Goal: Task Accomplishment & Management: Use online tool/utility

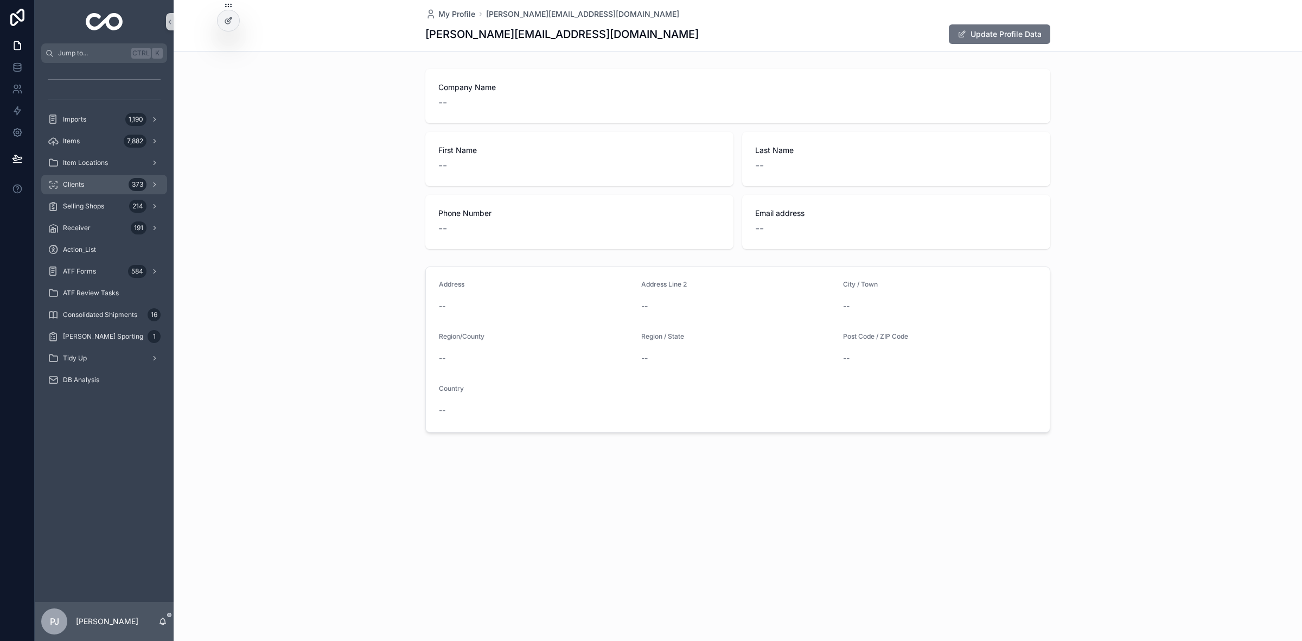
click at [98, 183] on div "Clients 373" at bounding box center [104, 184] width 113 height 17
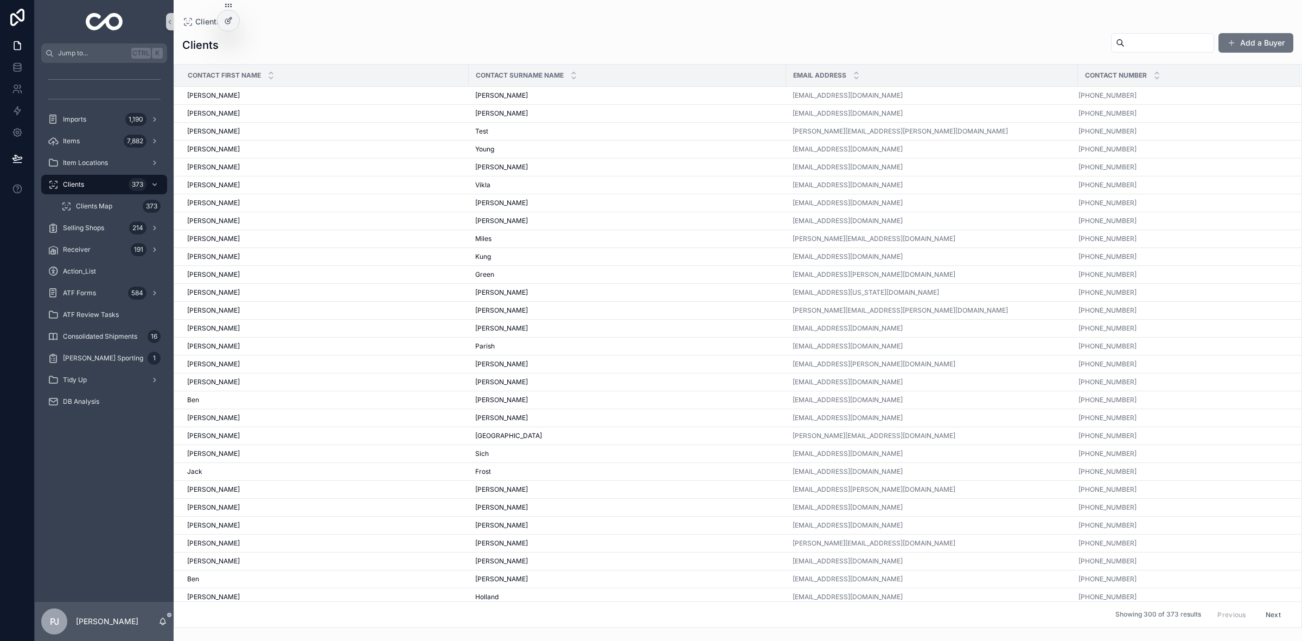
click at [1152, 50] on input "text" at bounding box center [1169, 42] width 89 height 15
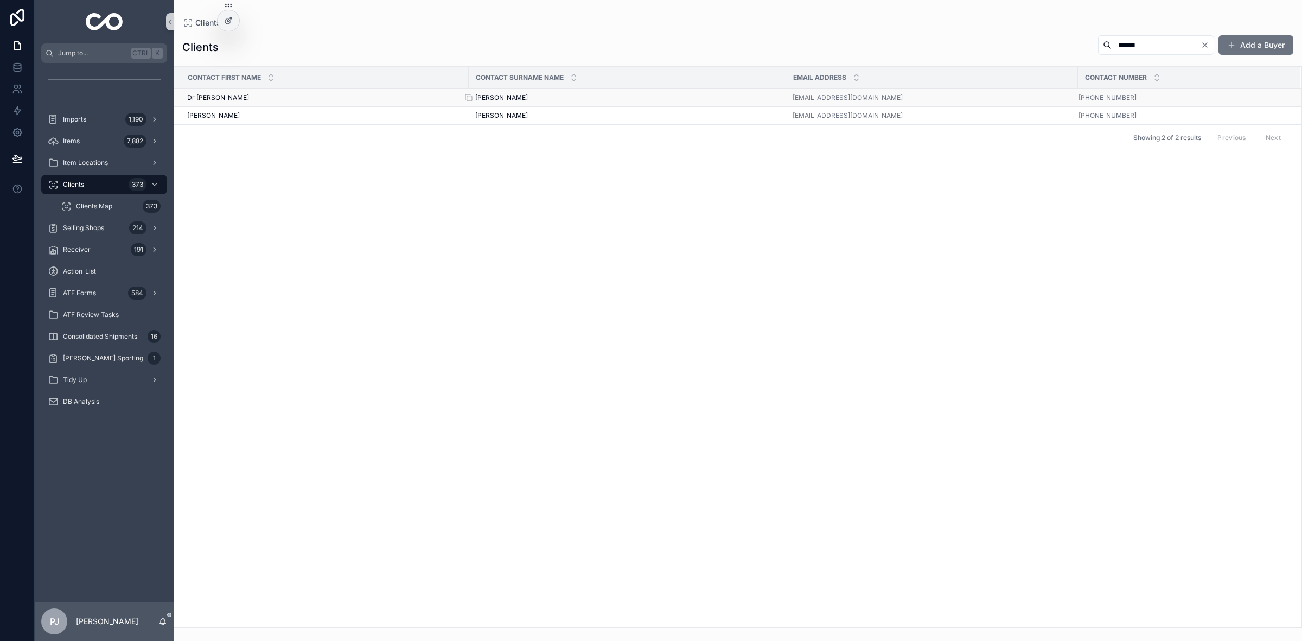
type input "******"
click at [497, 100] on span "[PERSON_NAME]" at bounding box center [501, 97] width 53 height 9
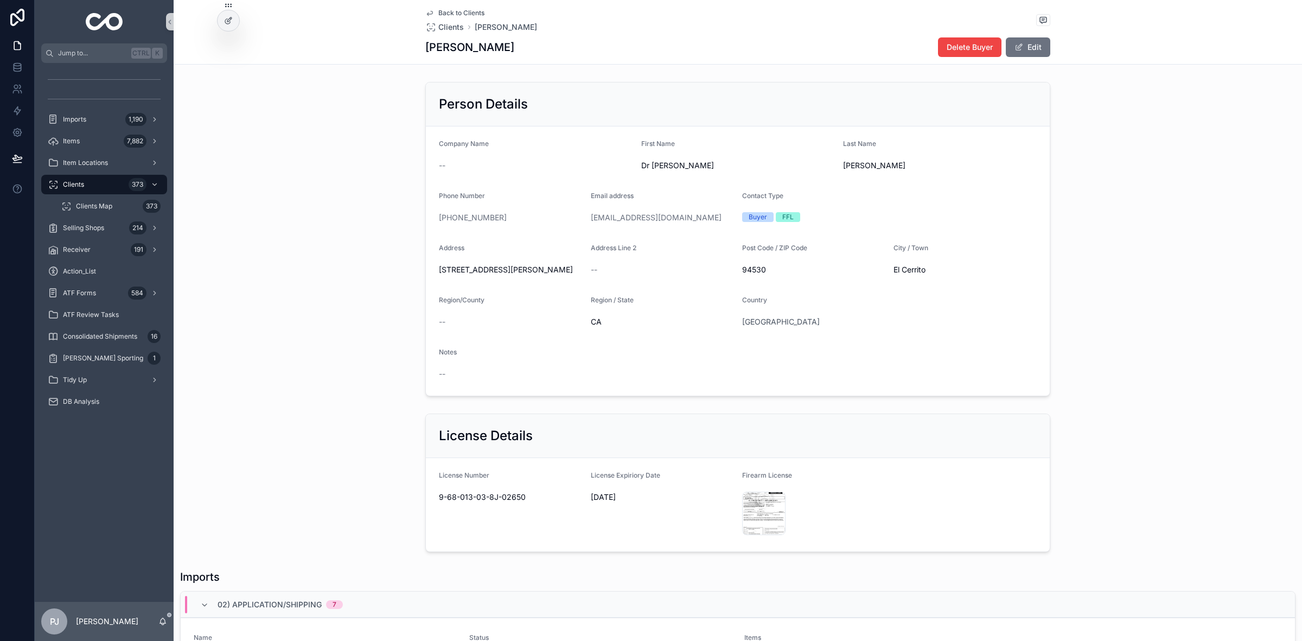
scroll to position [171, 0]
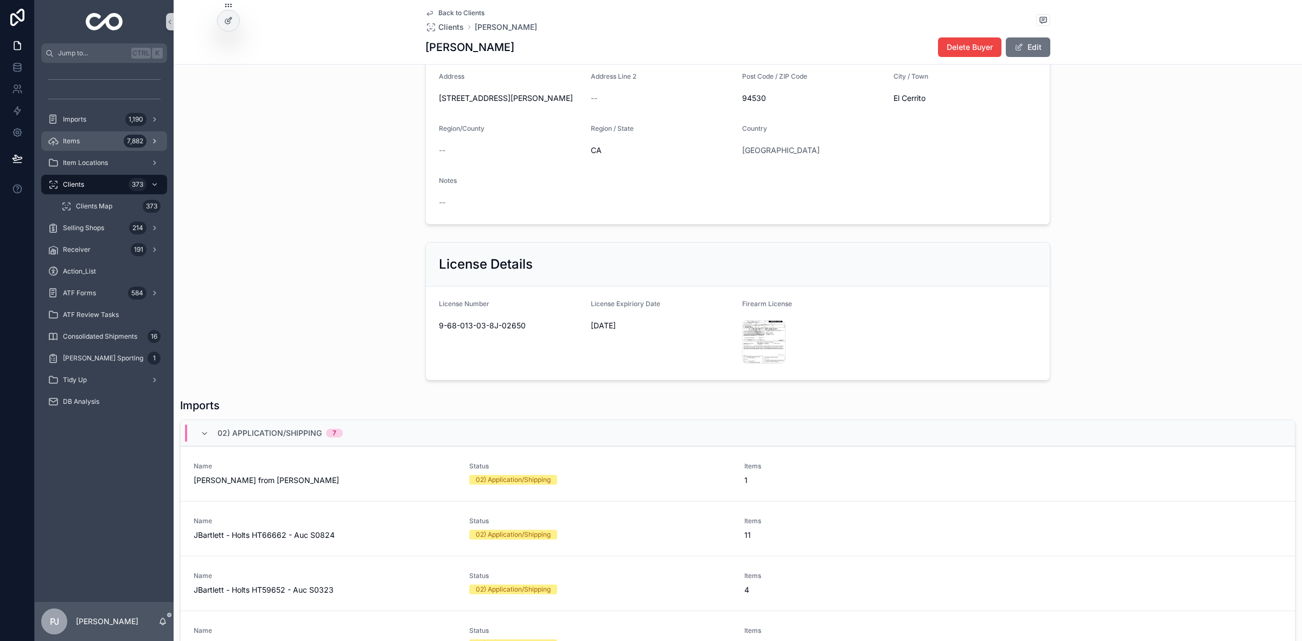
click at [79, 132] on div "Items 7,882" at bounding box center [104, 140] width 113 height 17
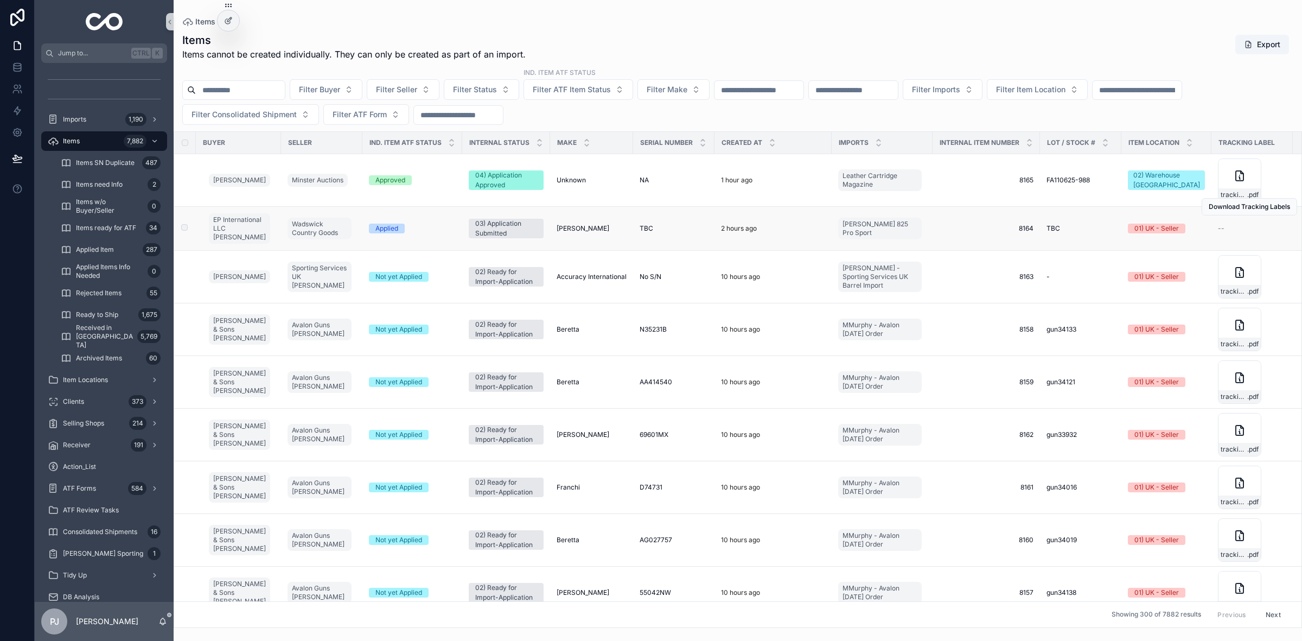
click at [584, 228] on div "[PERSON_NAME] [PERSON_NAME]" at bounding box center [592, 228] width 70 height 9
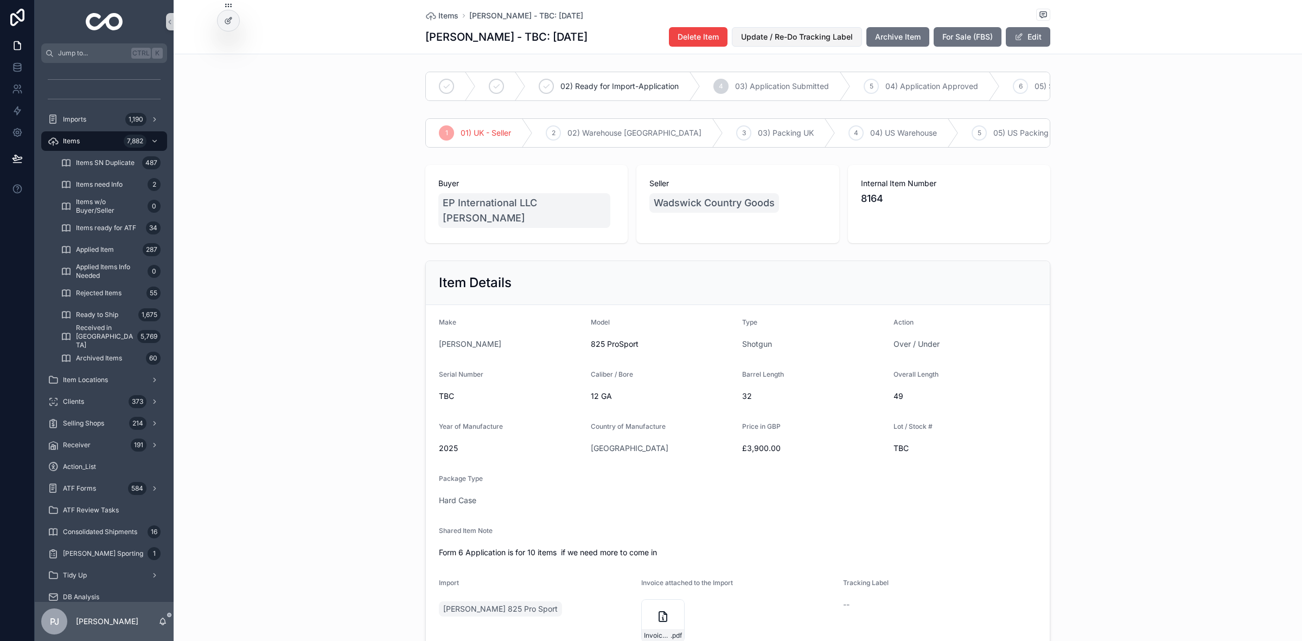
click at [754, 39] on span "Update / Re-Do Tracking Label" at bounding box center [797, 36] width 112 height 11
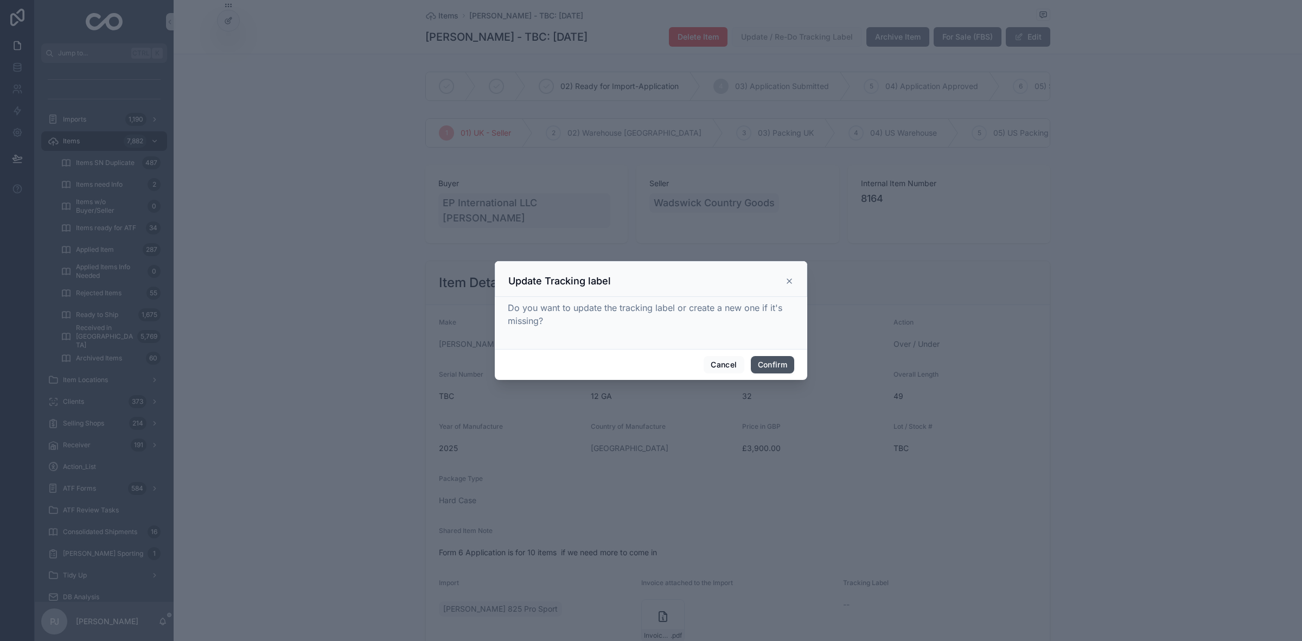
click at [770, 368] on button "Confirm" at bounding box center [772, 364] width 43 height 17
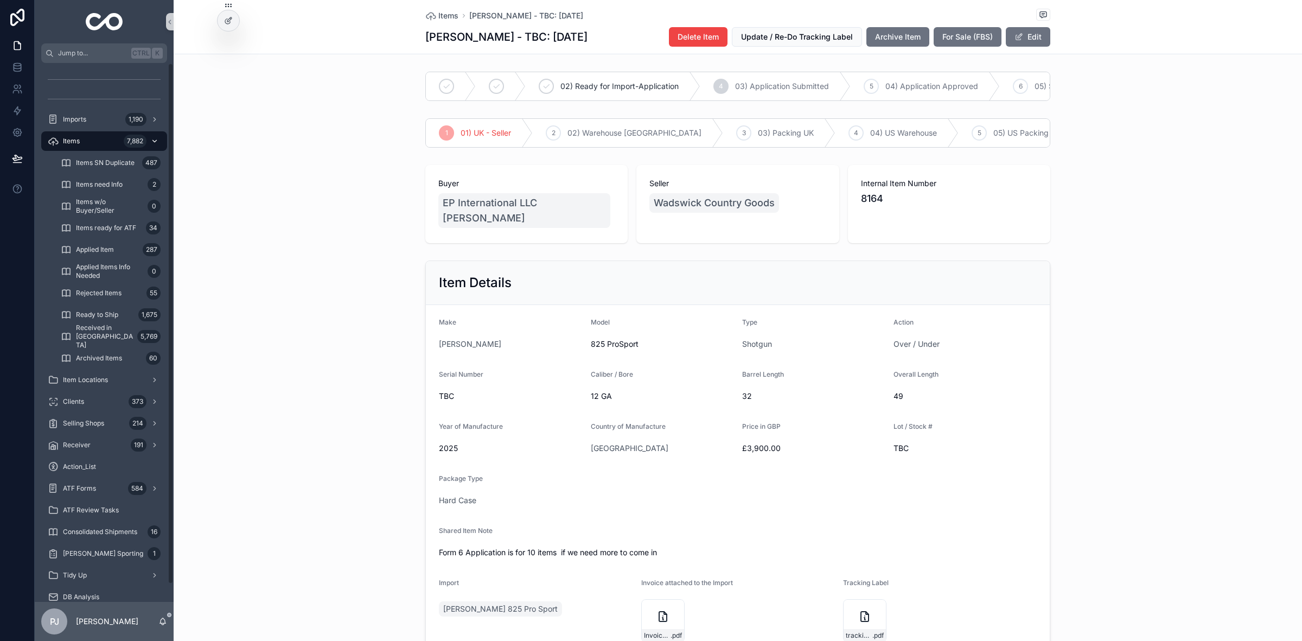
click at [90, 145] on div "Items 7,882" at bounding box center [104, 140] width 113 height 17
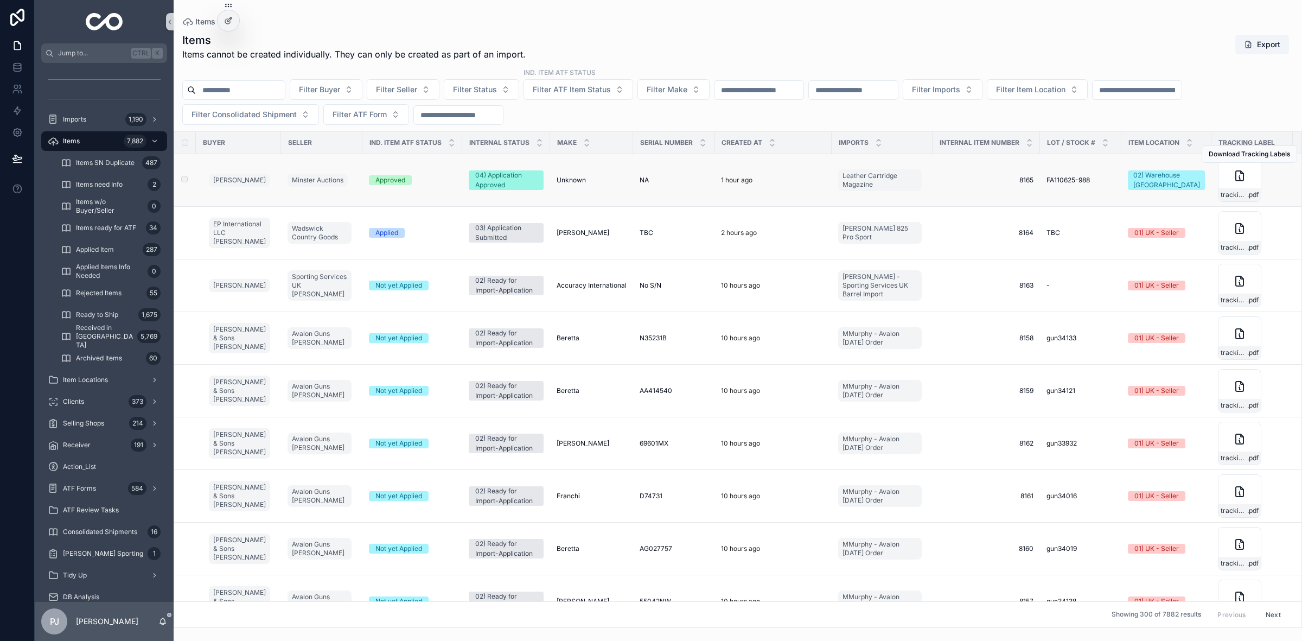
click at [1216, 180] on div "Download Tracking Labels" at bounding box center [1250, 154] width 96 height 52
click at [757, 185] on div "1 hour ago" at bounding box center [773, 180] width 104 height 9
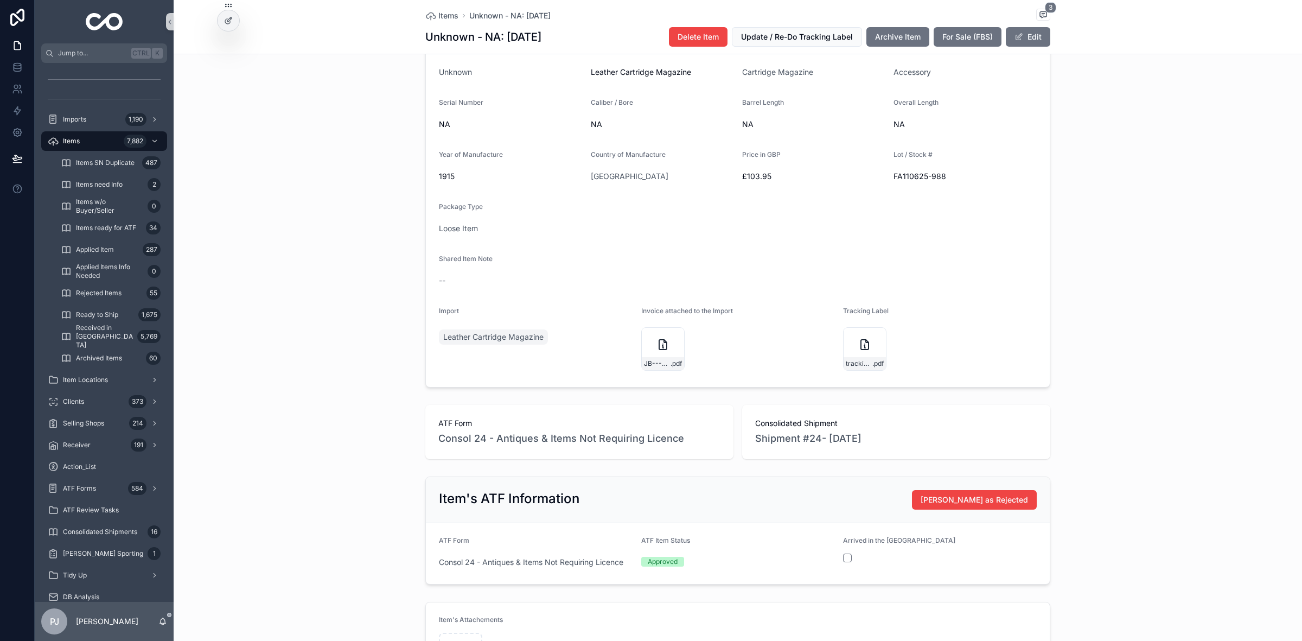
scroll to position [271, 0]
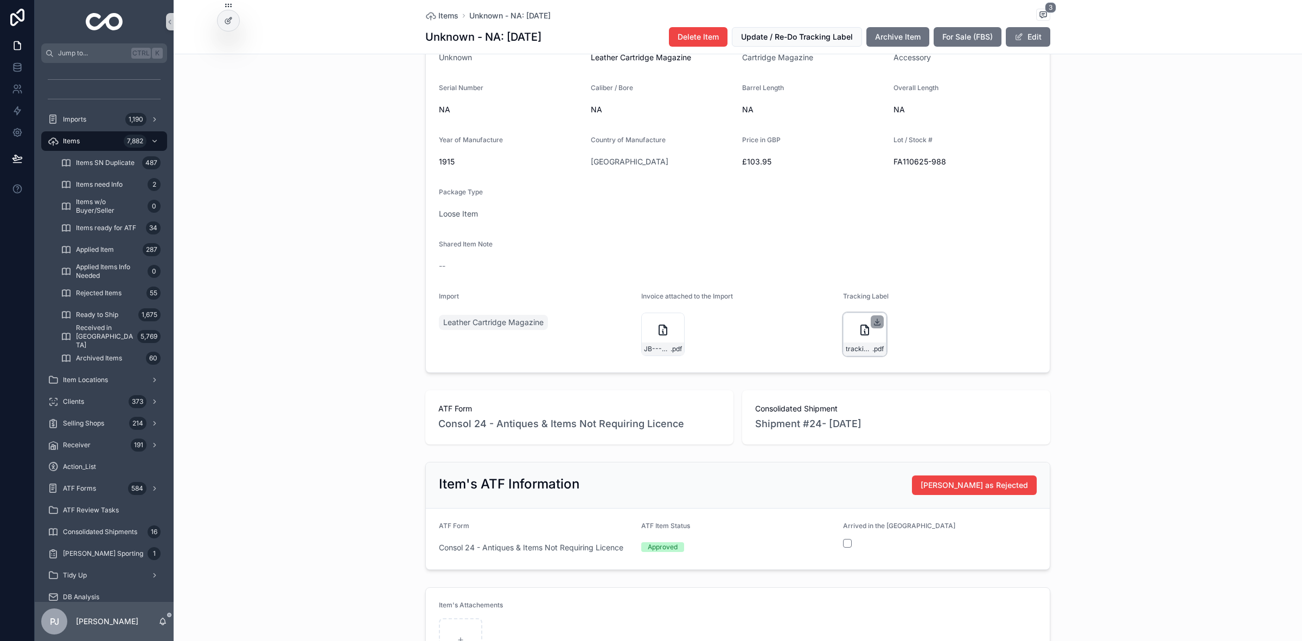
click at [873, 326] on icon at bounding box center [877, 321] width 9 height 9
